Goal: Complete application form: Complete application form

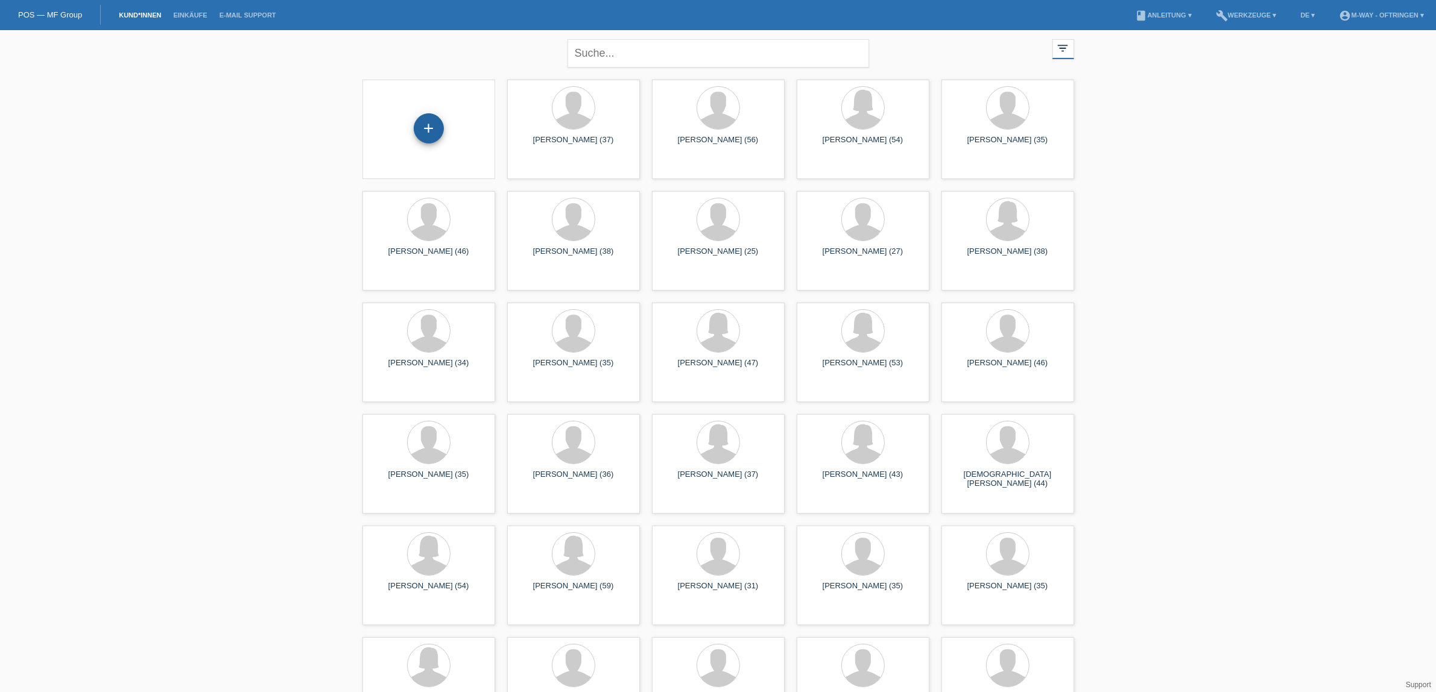
click at [432, 130] on div "+" at bounding box center [429, 128] width 30 height 30
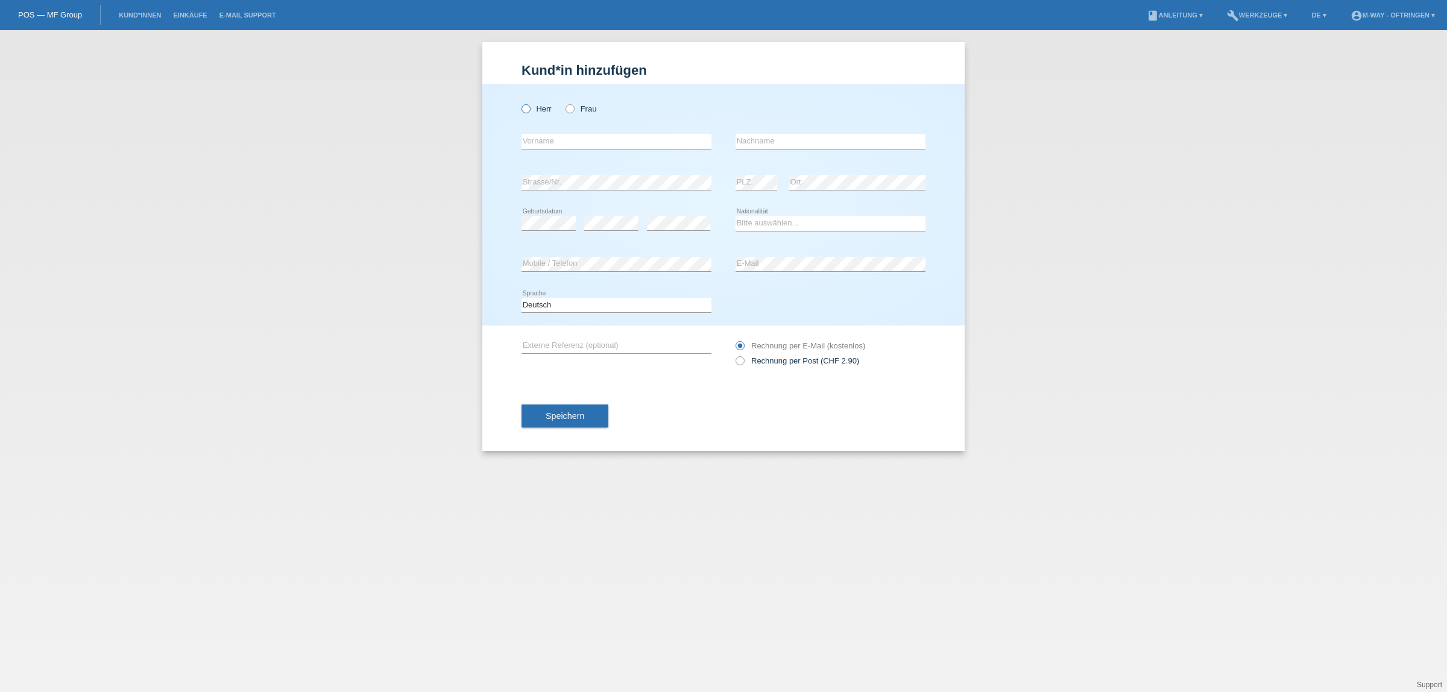
click at [520, 103] on icon at bounding box center [520, 103] width 0 height 0
click at [529, 107] on input "Herr" at bounding box center [526, 108] width 8 height 8
radio input "true"
click at [543, 142] on input "text" at bounding box center [617, 141] width 190 height 15
type input "Maslic"
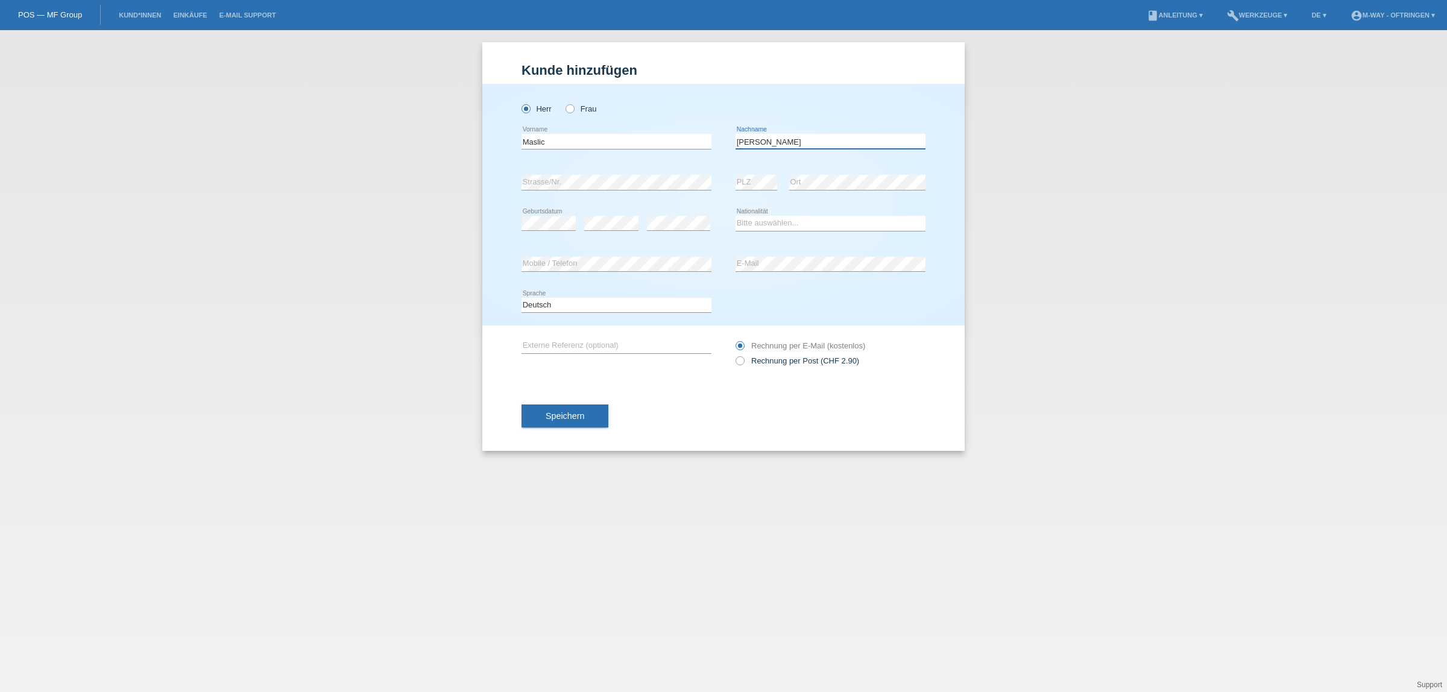
type input "[PERSON_NAME]"
click at [774, 221] on select "Bitte auswählen... Schweiz Deutschland Liechtenstein Österreich ------------ Af…" at bounding box center [831, 223] width 190 height 14
select select "CH"
click at [736, 216] on select "Bitte auswählen... Schweiz Deutschland Liechtenstein Österreich ------------ Af…" at bounding box center [831, 223] width 190 height 14
click at [601, 413] on button "Speichern" at bounding box center [565, 416] width 87 height 23
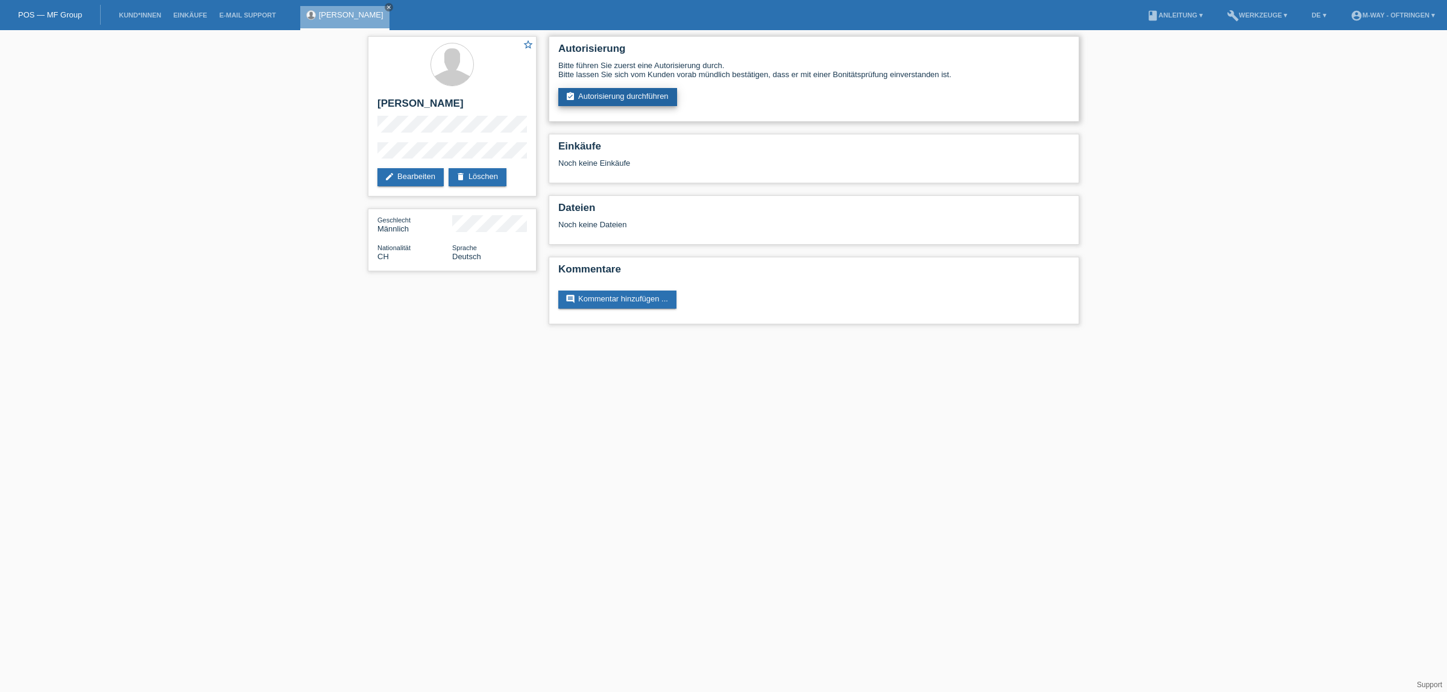
click at [579, 93] on link "assignment_turned_in Autorisierung durchführen" at bounding box center [617, 97] width 119 height 18
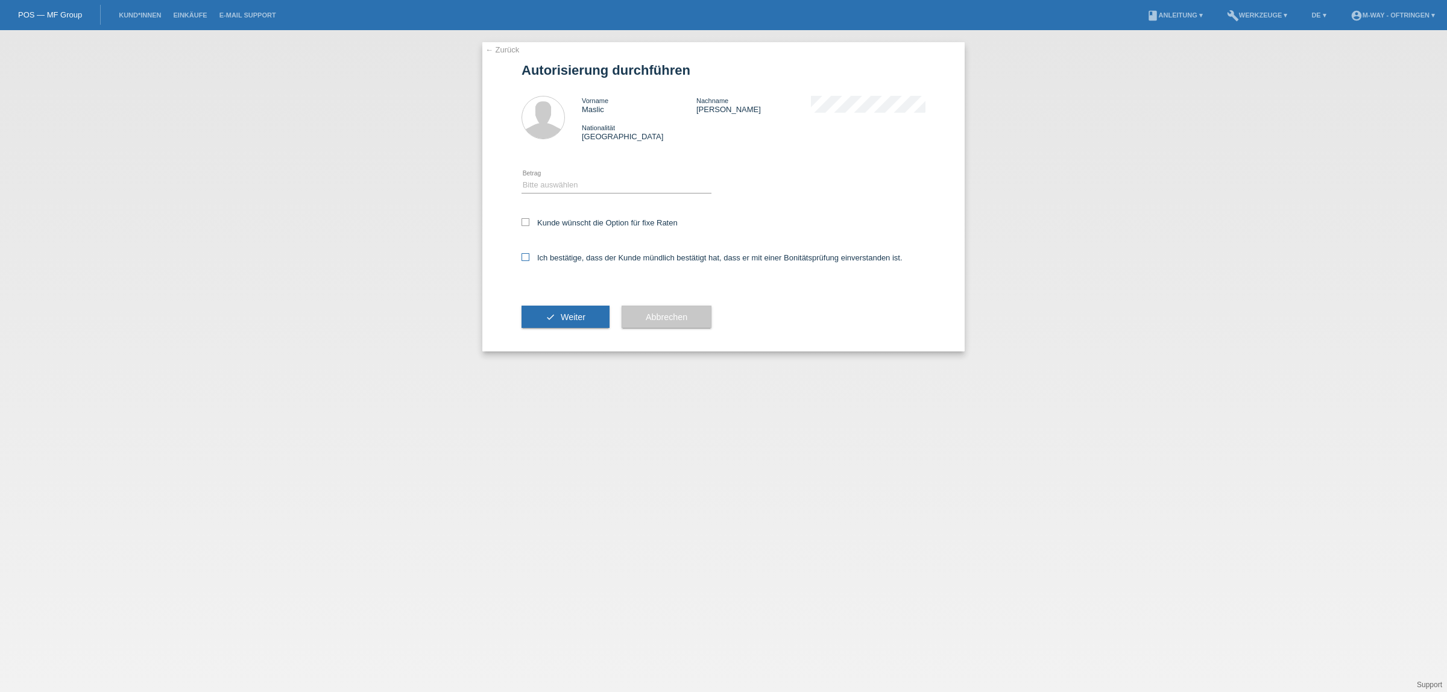
click at [614, 254] on label "Ich bestätige, dass der Kunde mündlich bestätigt hat, dass er mit einer Bonität…" at bounding box center [712, 257] width 381 height 9
click at [529, 254] on input "Ich bestätige, dass der Kunde mündlich bestätigt hat, dass er mit einer Bonität…" at bounding box center [526, 257] width 8 height 8
checkbox input "true"
click at [578, 221] on label "Kunde wünscht die Option für fixe Raten" at bounding box center [600, 222] width 156 height 9
click at [529, 221] on input "Kunde wünscht die Option für fixe Raten" at bounding box center [526, 222] width 8 height 8
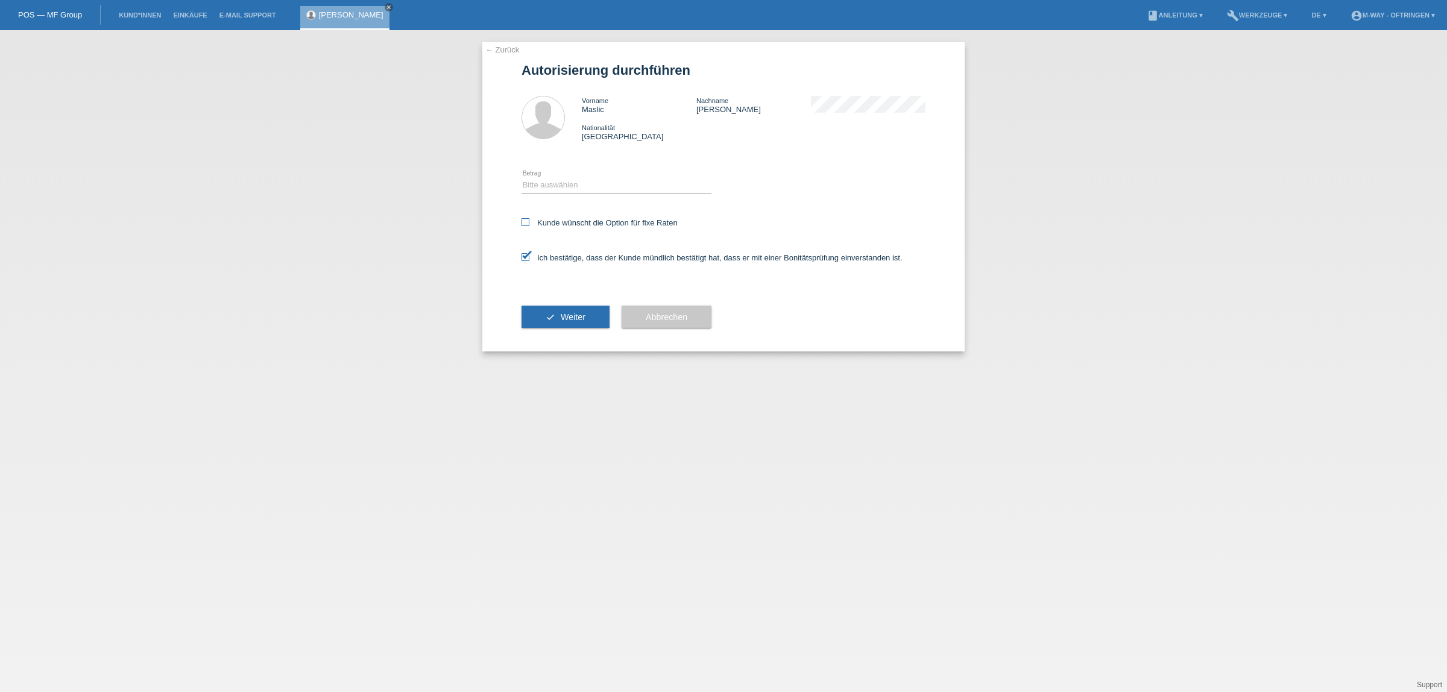
checkbox input "true"
click at [574, 189] on select "Bitte auswählen CHF 1.00 - CHF 499.00 CHF 500.00 - CHF 1'999.00 CHF 2'000.00 - …" at bounding box center [617, 185] width 190 height 14
select select "3"
click at [522, 178] on select "Bitte auswählen CHF 1.00 - CHF 499.00 CHF 500.00 - CHF 1'999.00 CHF 2'000.00 - …" at bounding box center [617, 185] width 190 height 14
click at [583, 309] on button "check Weiter" at bounding box center [566, 317] width 88 height 23
